Goal: Information Seeking & Learning: Learn about a topic

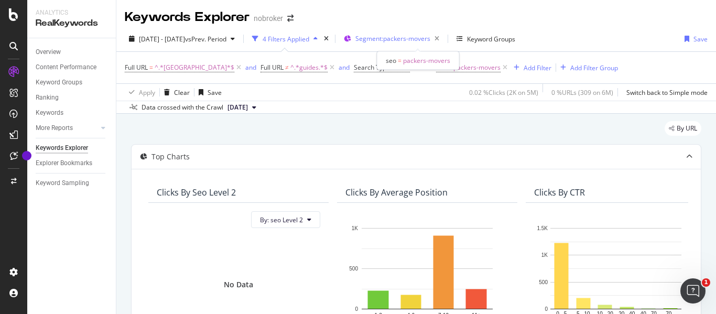
click at [430, 39] on span "Segment: packers-movers" at bounding box center [392, 38] width 75 height 9
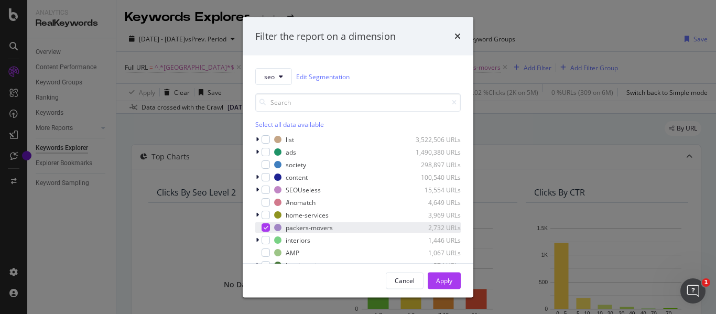
click at [265, 227] on icon "modal" at bounding box center [266, 227] width 5 height 5
click at [259, 179] on div "modal" at bounding box center [258, 177] width 6 height 10
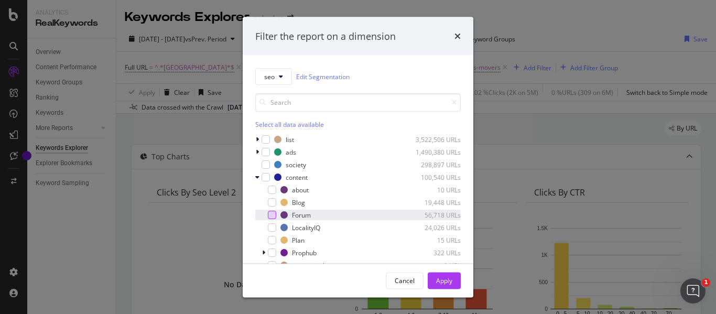
click at [274, 212] on div "modal" at bounding box center [272, 215] width 8 height 8
click at [451, 280] on div "Apply" at bounding box center [444, 280] width 16 height 9
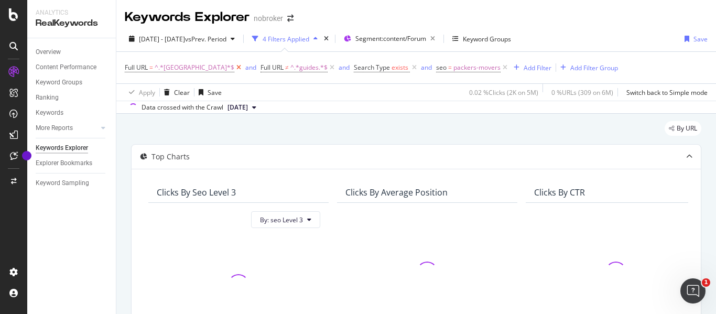
click at [234, 67] on icon at bounding box center [238, 67] width 9 height 10
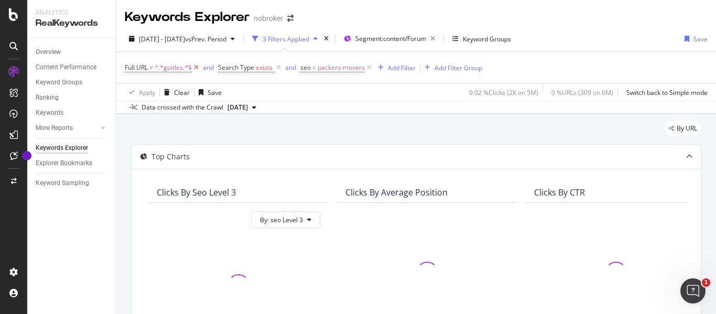
click at [197, 66] on icon at bounding box center [196, 67] width 9 height 10
click at [186, 67] on icon at bounding box center [185, 67] width 9 height 10
click at [193, 67] on icon at bounding box center [193, 67] width 9 height 10
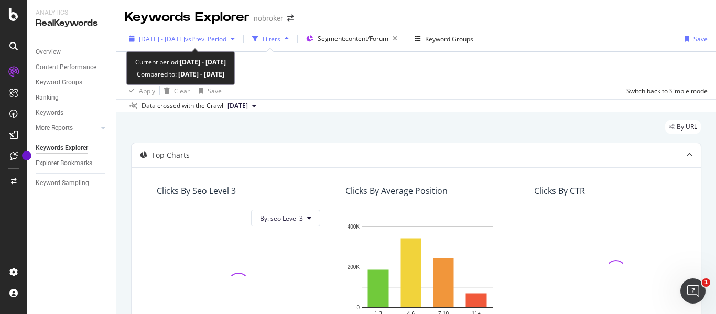
click at [173, 38] on span "[DATE] - [DATE]" at bounding box center [162, 39] width 46 height 9
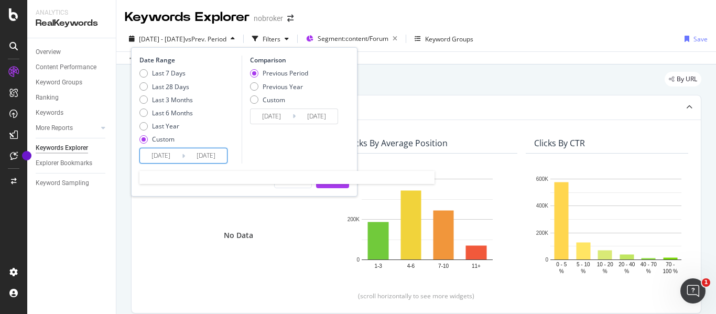
click at [158, 156] on input "[DATE]" at bounding box center [161, 155] width 42 height 15
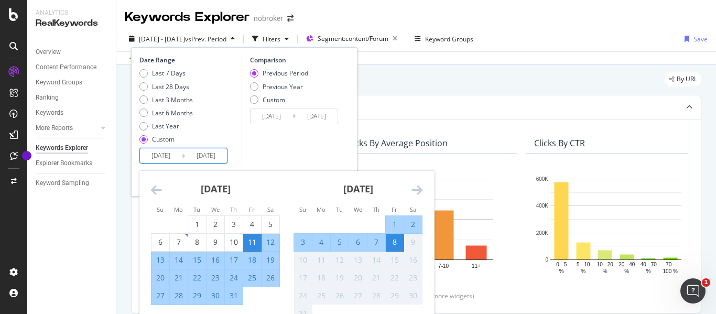
click at [151, 190] on icon "Move backward to switch to the previous month." at bounding box center [156, 189] width 11 height 13
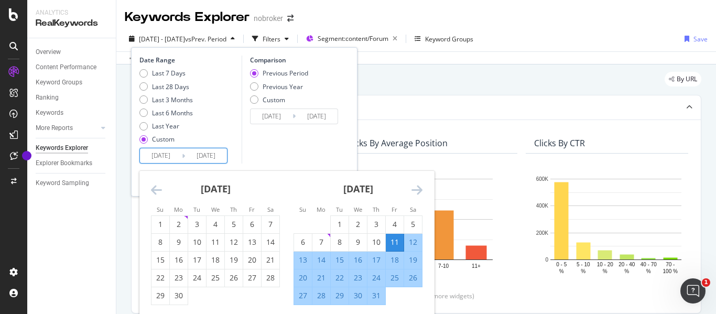
click at [151, 190] on icon "Move backward to switch to the previous month." at bounding box center [156, 189] width 11 height 13
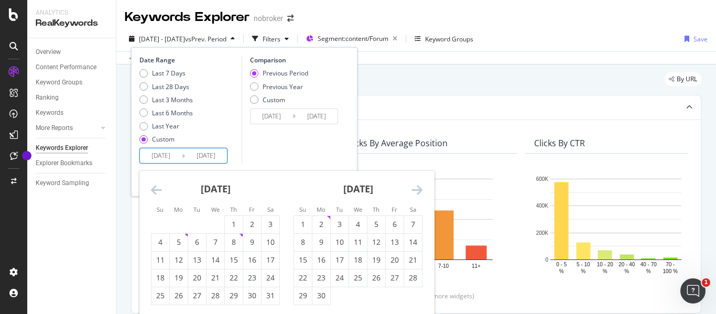
click at [151, 190] on icon "Move backward to switch to the previous month." at bounding box center [156, 189] width 11 height 13
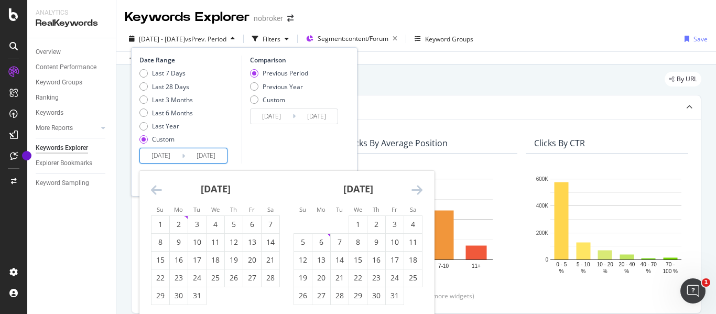
click at [151, 190] on icon "Move backward to switch to the previous month." at bounding box center [156, 189] width 11 height 13
click at [232, 224] on div "1" at bounding box center [234, 224] width 18 height 10
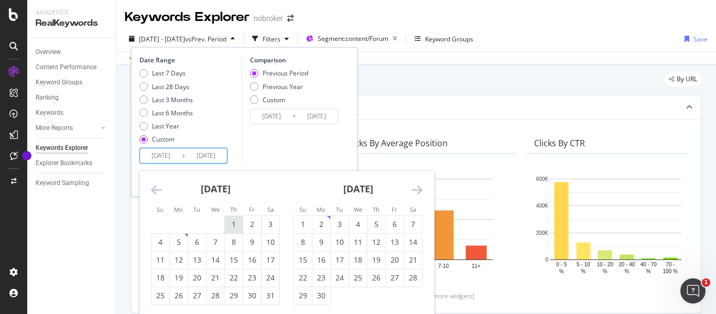
type input "[DATE]"
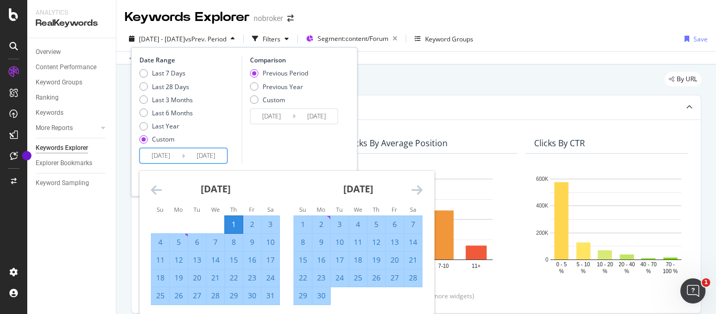
click at [273, 156] on div "Comparison Previous Period Previous Year Custom [DATE] Navigate forward to inte…" at bounding box center [292, 110] width 100 height 108
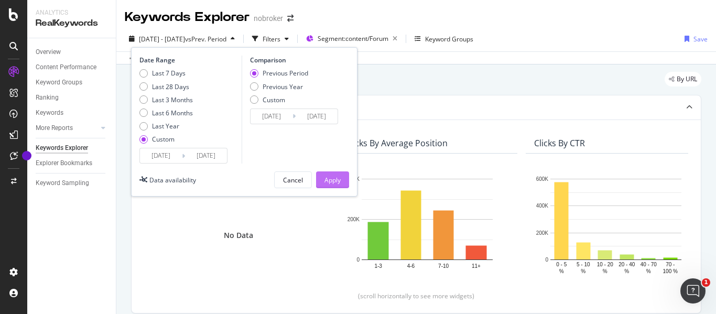
click at [337, 184] on div "Apply" at bounding box center [332, 180] width 16 height 9
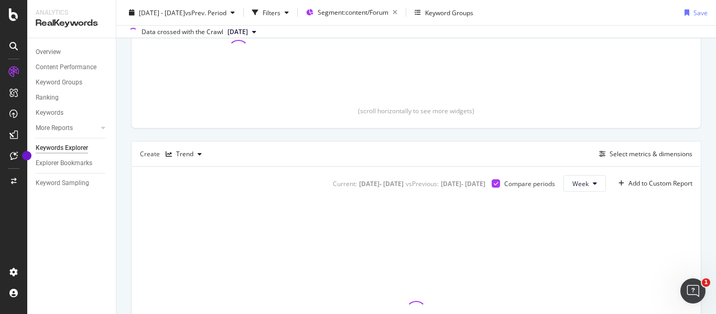
scroll to position [157, 0]
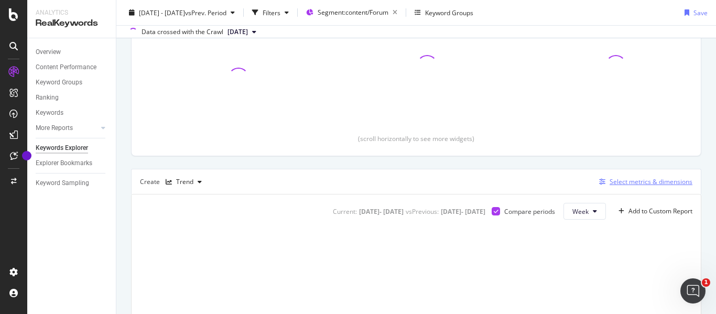
click at [609, 180] on div "Select metrics & dimensions" at bounding box center [650, 181] width 83 height 9
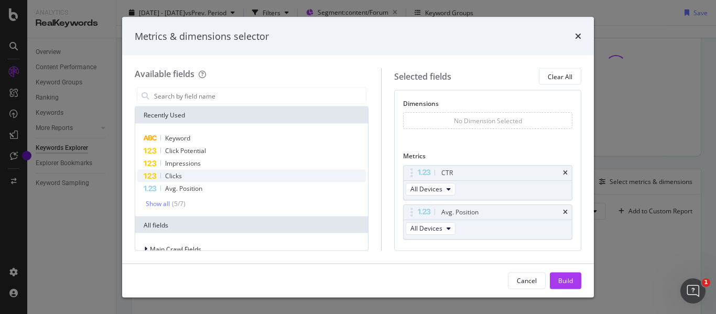
click at [187, 176] on div "Clicks" at bounding box center [251, 176] width 228 height 13
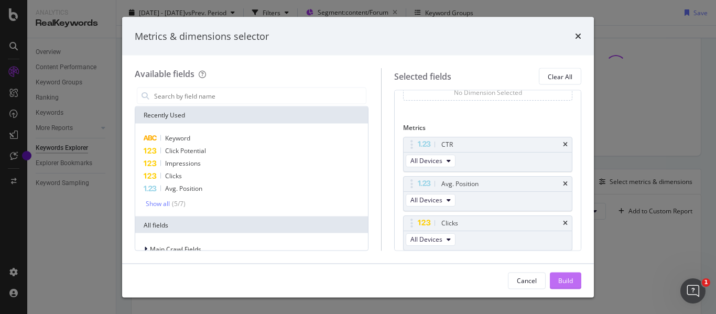
click at [563, 276] on div "Build" at bounding box center [565, 280] width 15 height 9
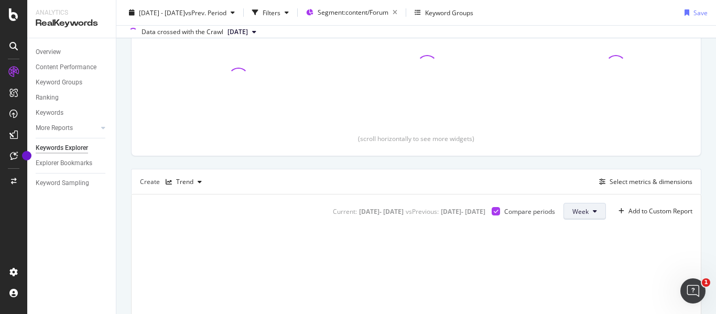
click at [593, 213] on icon at bounding box center [595, 211] width 4 height 6
click at [573, 266] on span "Month" at bounding box center [573, 270] width 19 height 9
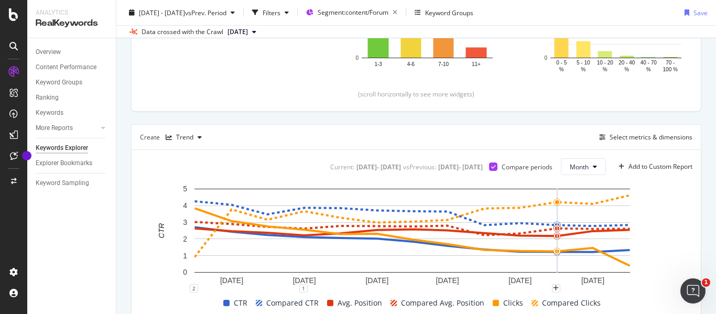
scroll to position [390, 0]
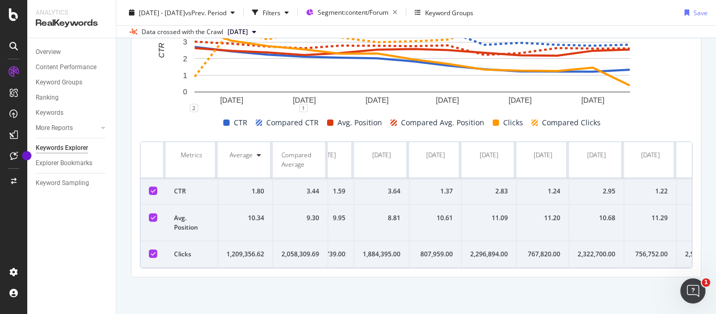
click at [346, 206] on td "9.95" at bounding box center [326, 223] width 55 height 36
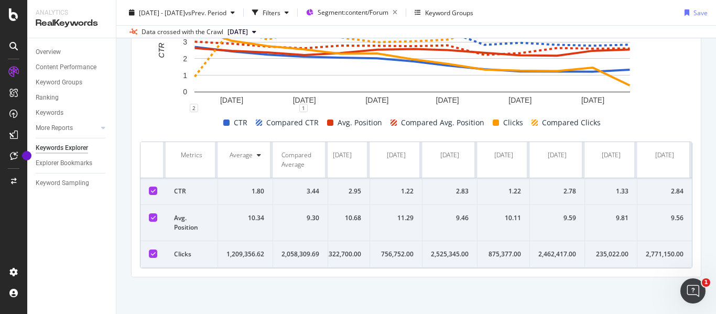
scroll to position [0, 0]
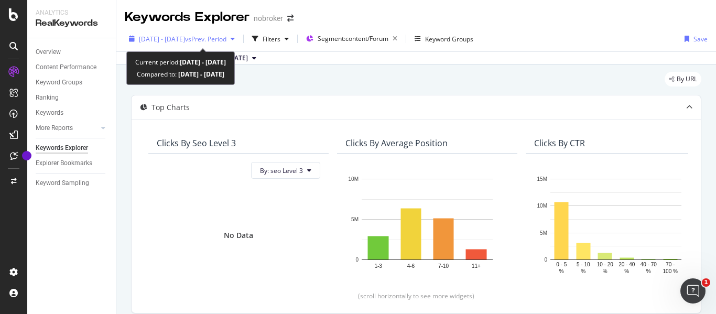
click at [239, 40] on div "button" at bounding box center [232, 39] width 13 height 6
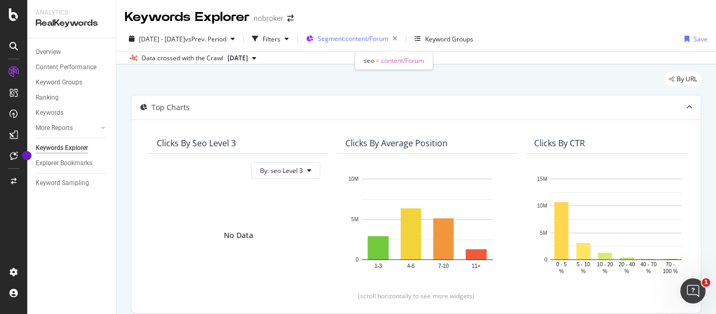
click at [388, 32] on div "Segment: content/Forum" at bounding box center [360, 38] width 84 height 15
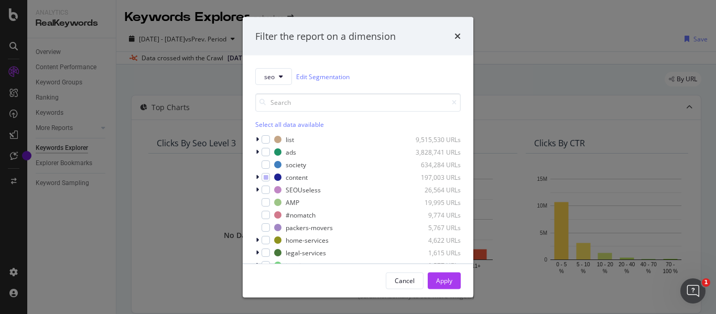
click at [553, 83] on div "Filter the report on a dimension seo Edit Segmentation Select all data availabl…" at bounding box center [358, 157] width 716 height 314
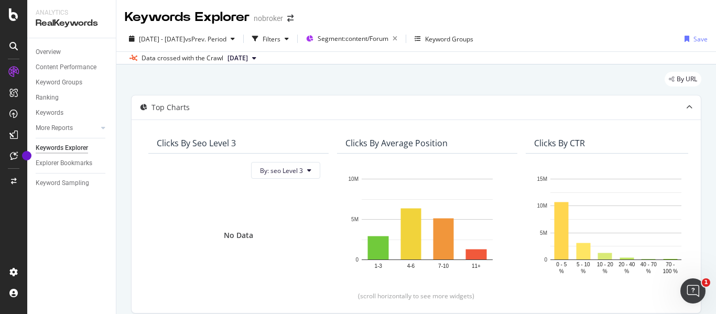
click at [56, 46] on div "Overview" at bounding box center [76, 52] width 80 height 15
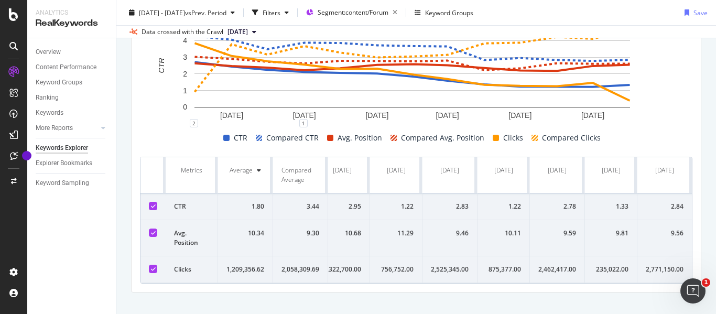
scroll to position [390, 0]
